Goal: Task Accomplishment & Management: Manage account settings

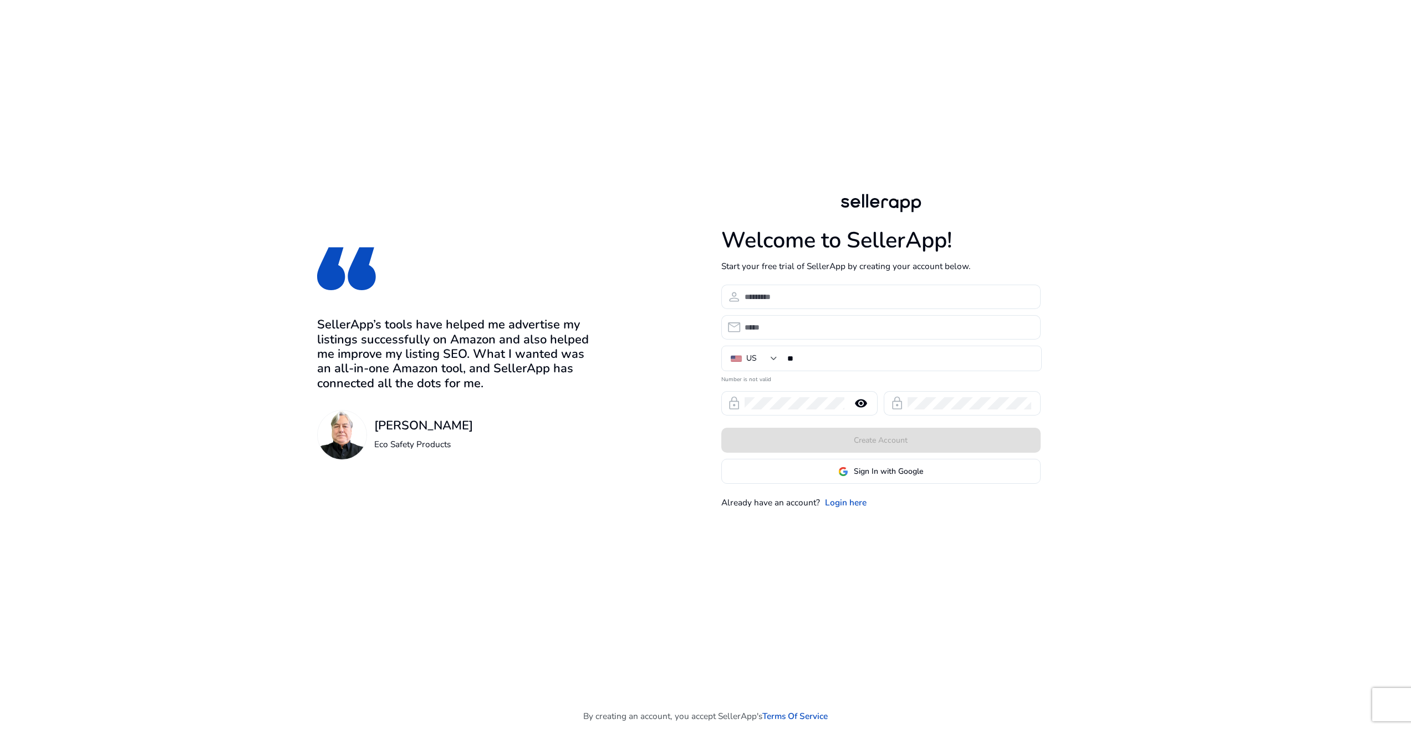
click at [865, 470] on span "Sign In with Google" at bounding box center [888, 471] width 69 height 12
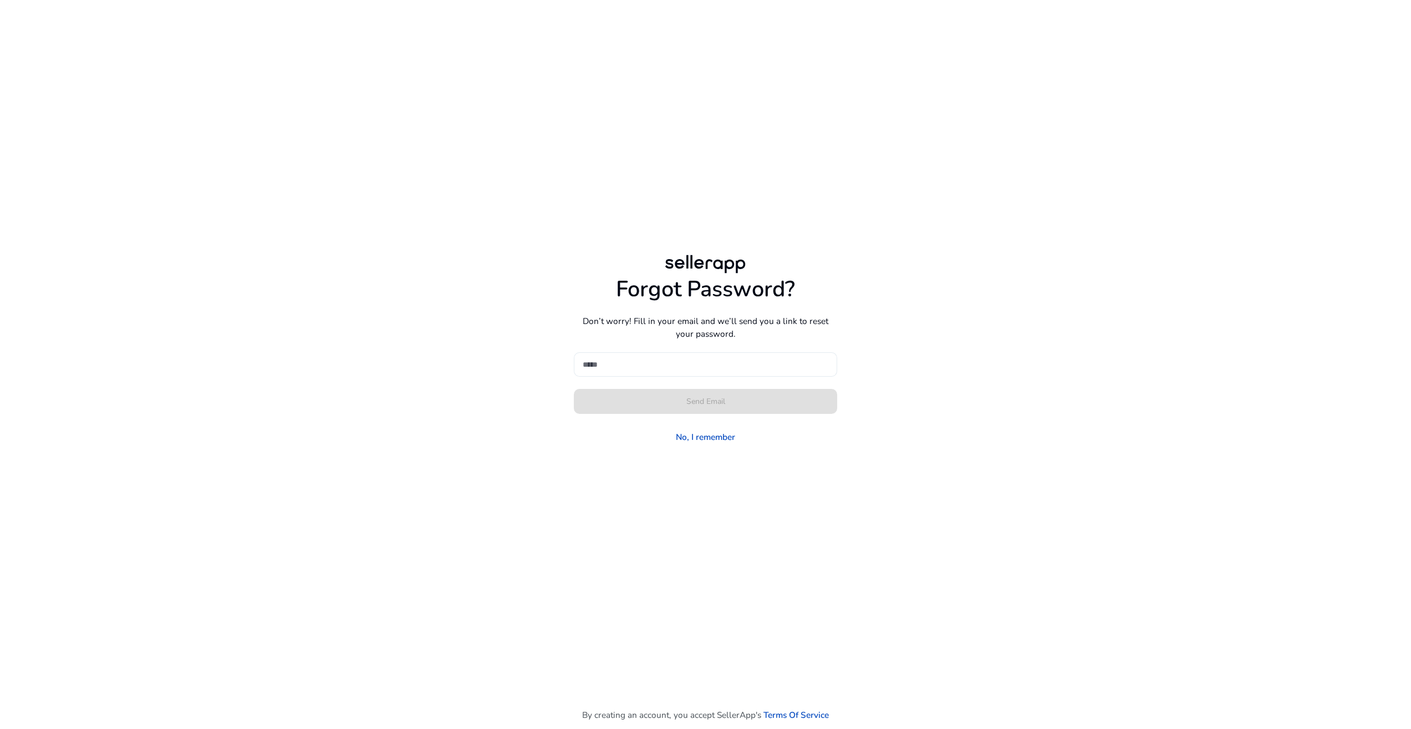
click at [762, 372] on div at bounding box center [706, 364] width 246 height 24
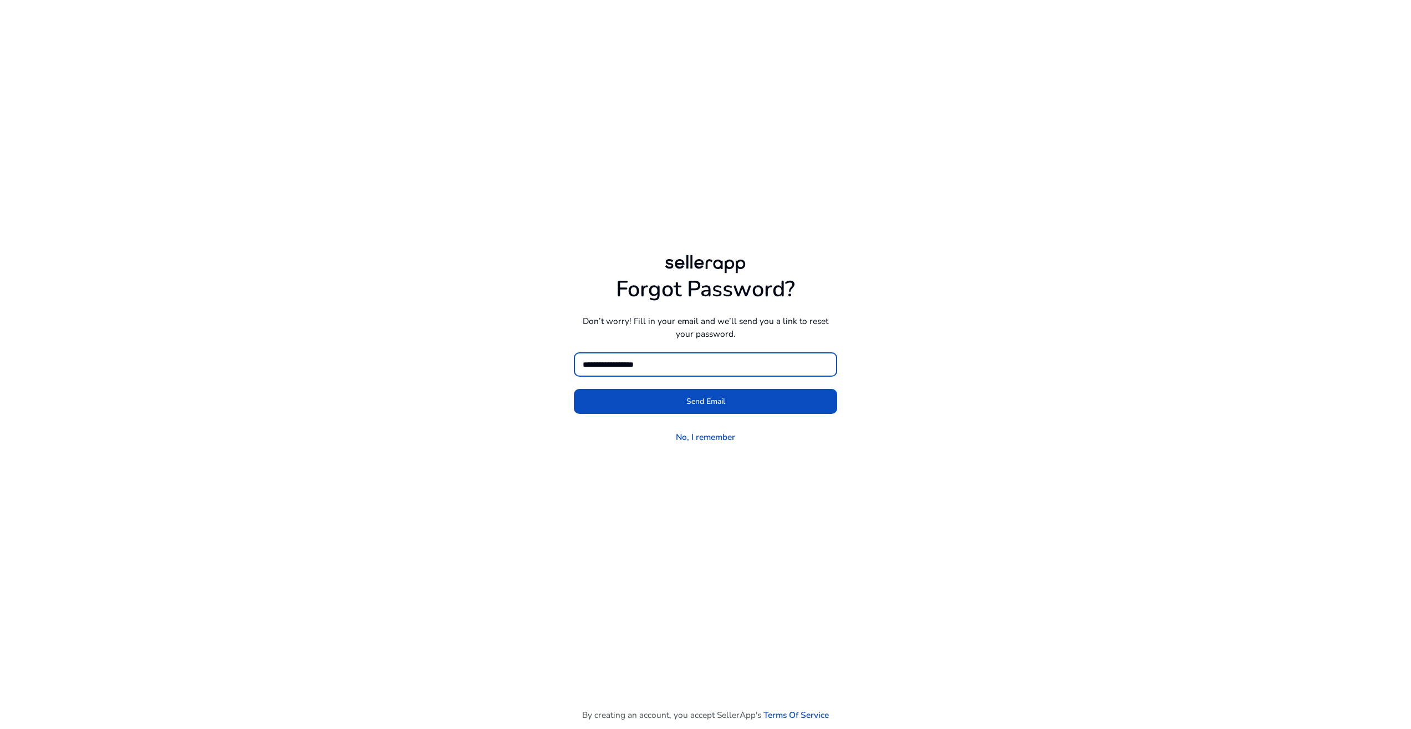
type input "**********"
click at [574, 389] on button "Send Email" at bounding box center [705, 401] width 263 height 25
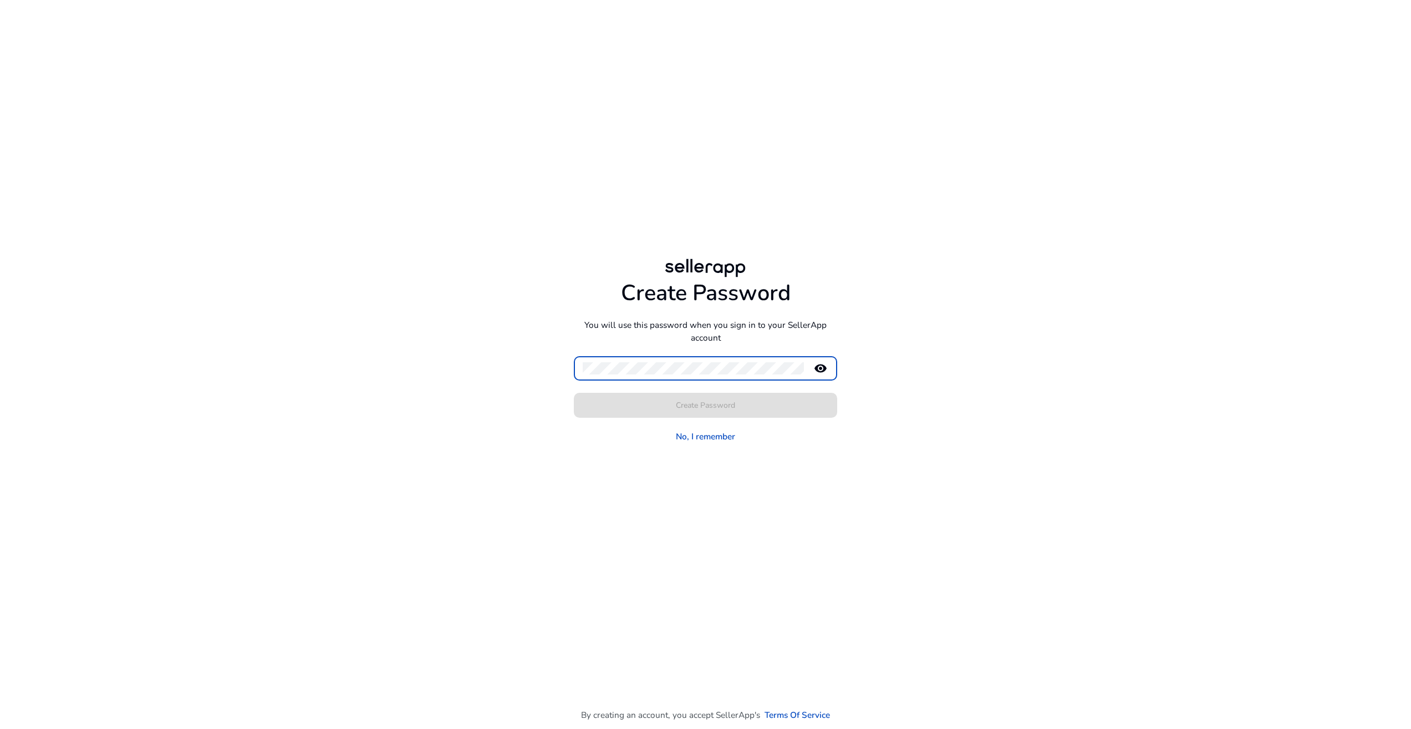
click at [40, 728] on com-1password-button at bounding box center [40, 730] width 0 height 0
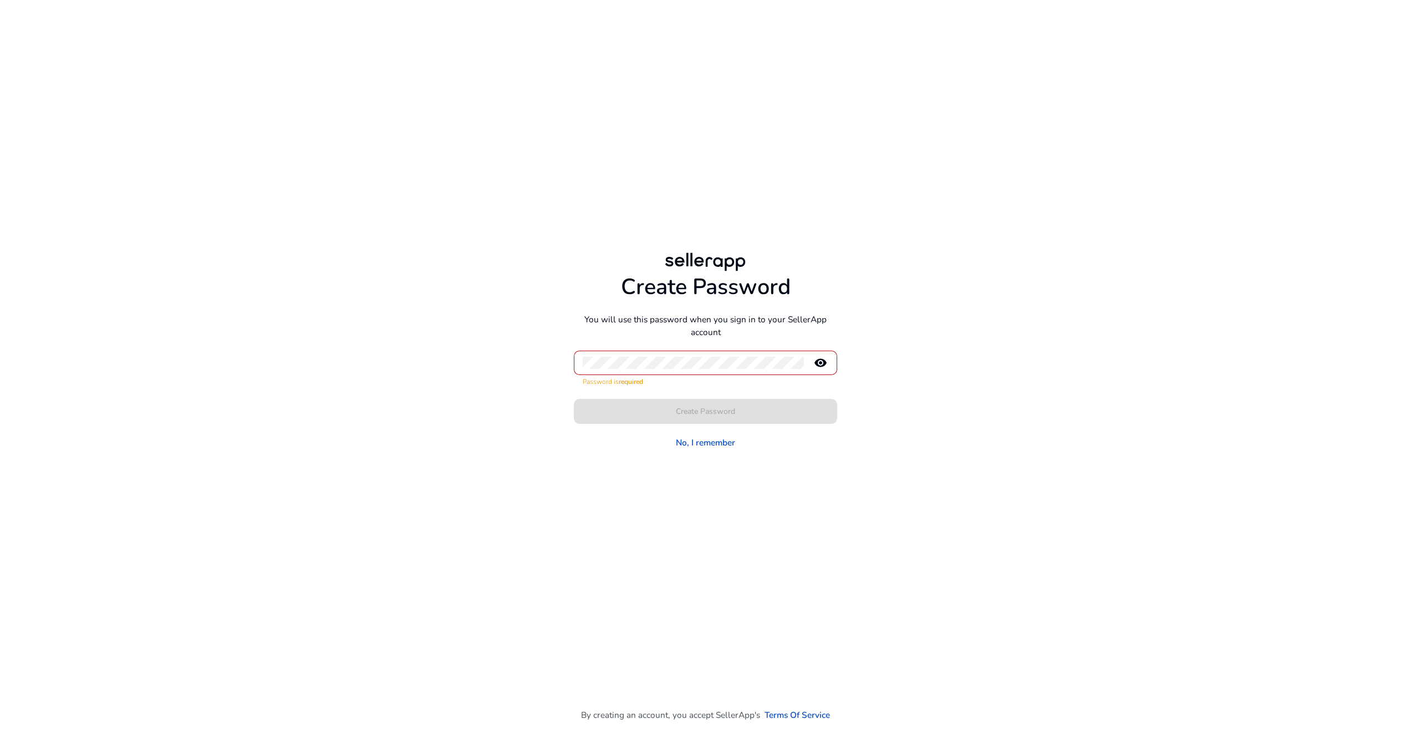
click at [40, 728] on com-1password-button at bounding box center [40, 730] width 0 height 0
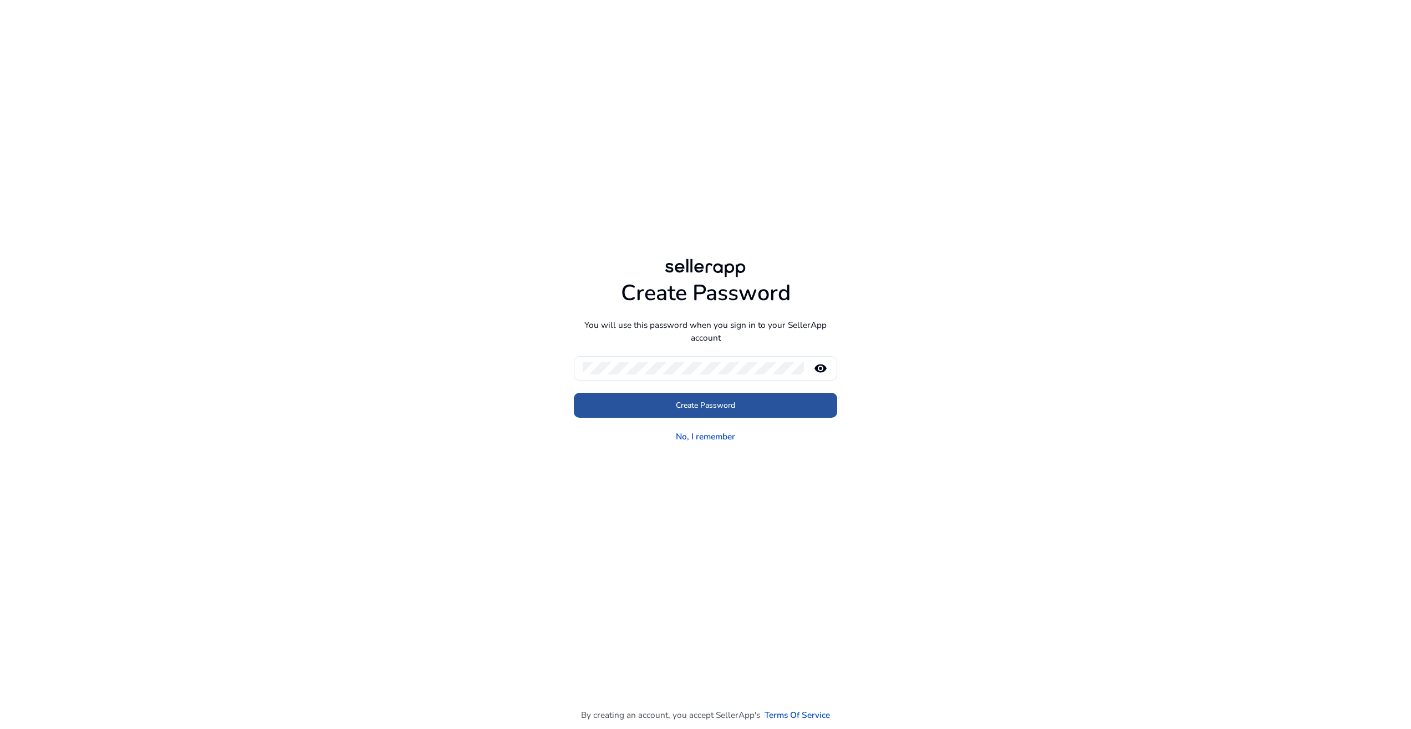
click at [697, 410] on span "Create Password" at bounding box center [705, 405] width 59 height 12
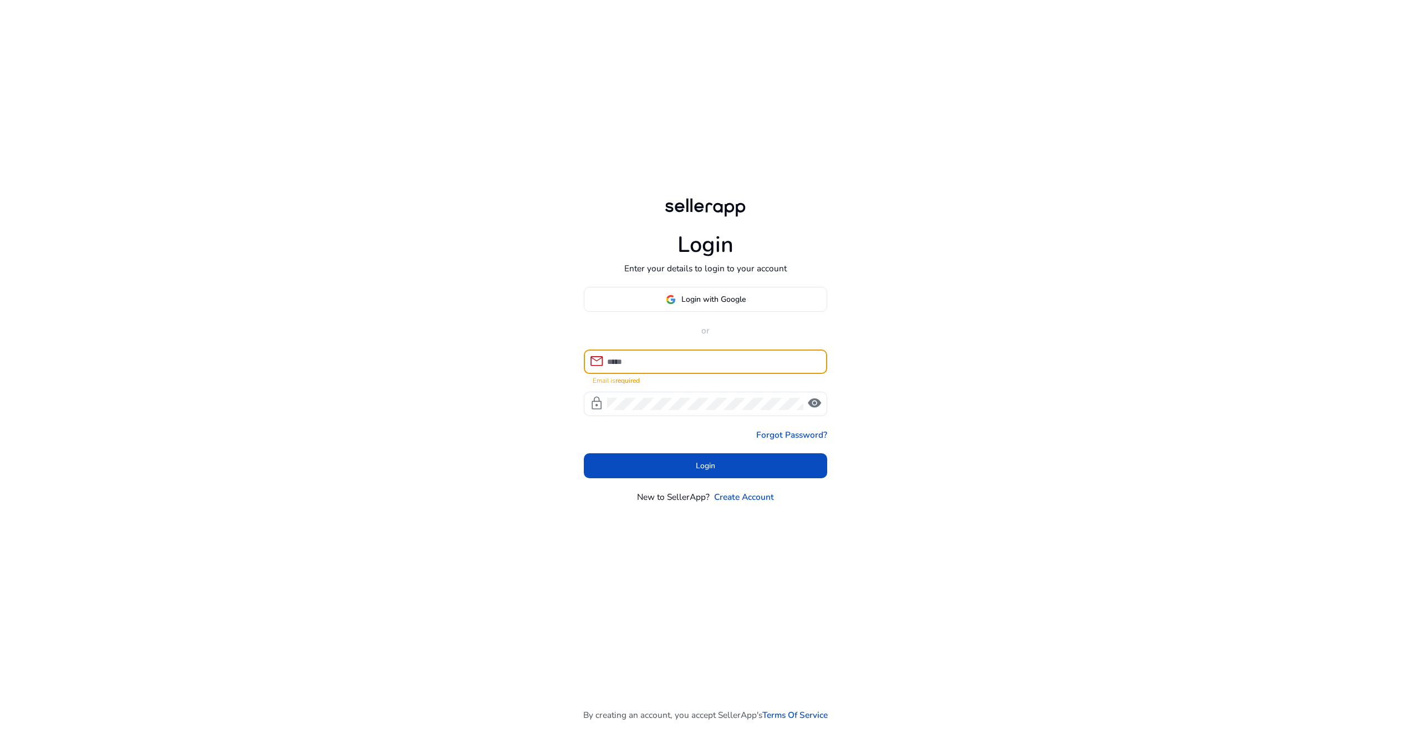
click at [1135, 139] on div "Login Enter your details to login to your account Login with Google or mail Ema…" at bounding box center [705, 365] width 1331 height 730
